Goal: Book appointment/travel/reservation

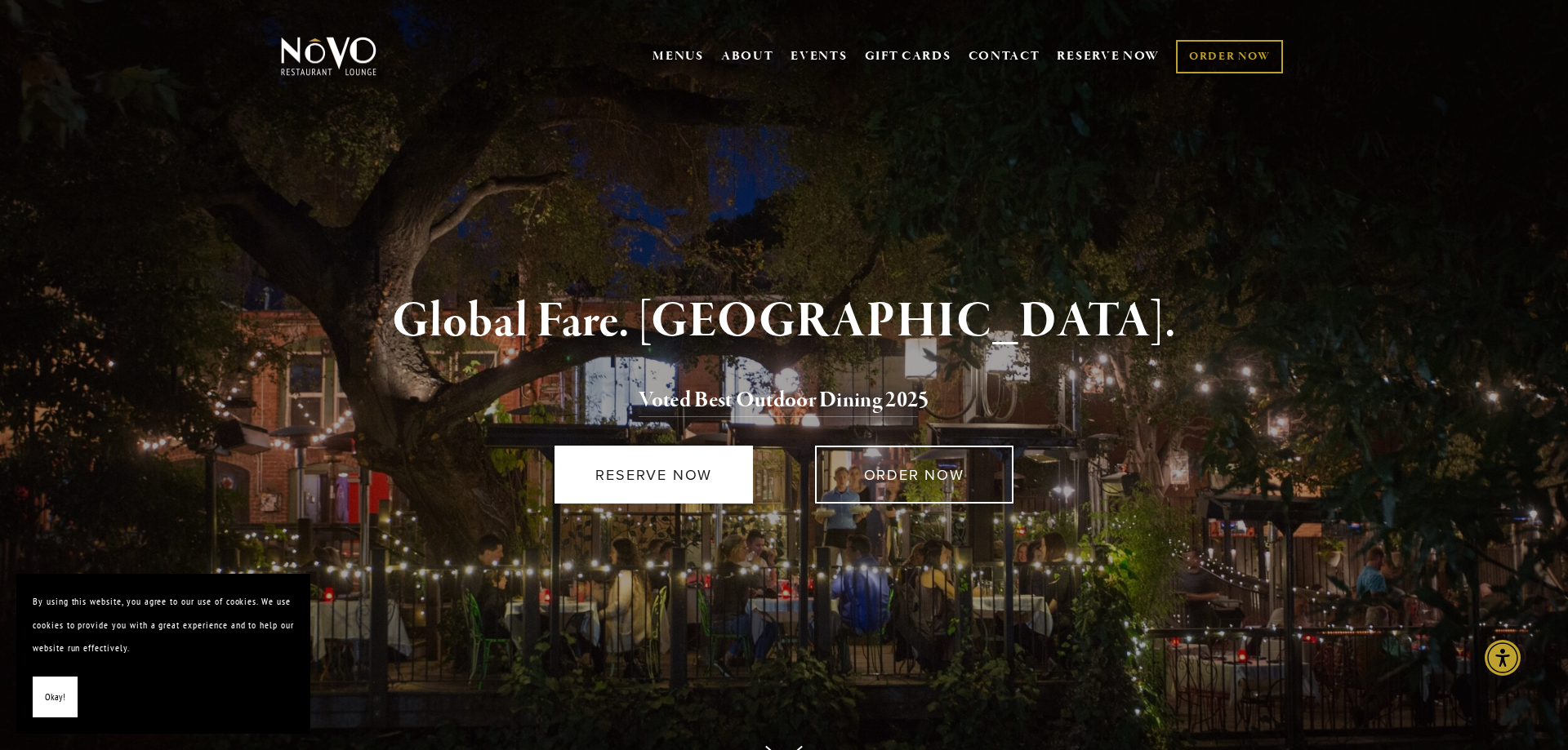
click at [675, 473] on link "RESERVE NOW" at bounding box center [654, 474] width 199 height 58
click at [633, 480] on link "RESERVE NOW" at bounding box center [654, 474] width 199 height 58
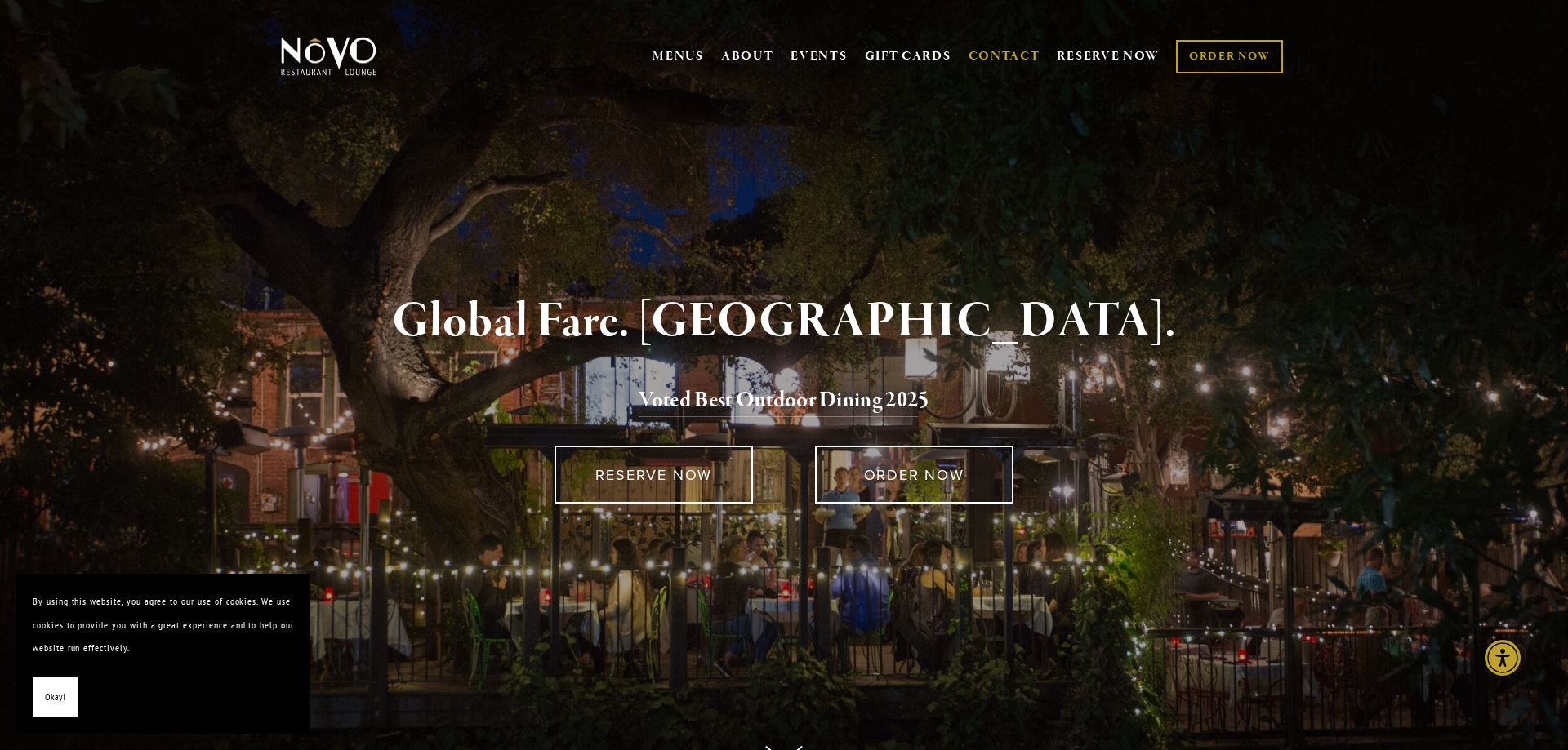
click at [1016, 55] on link "CONTACT" at bounding box center [1005, 56] width 72 height 31
